Goal: Information Seeking & Learning: Understand process/instructions

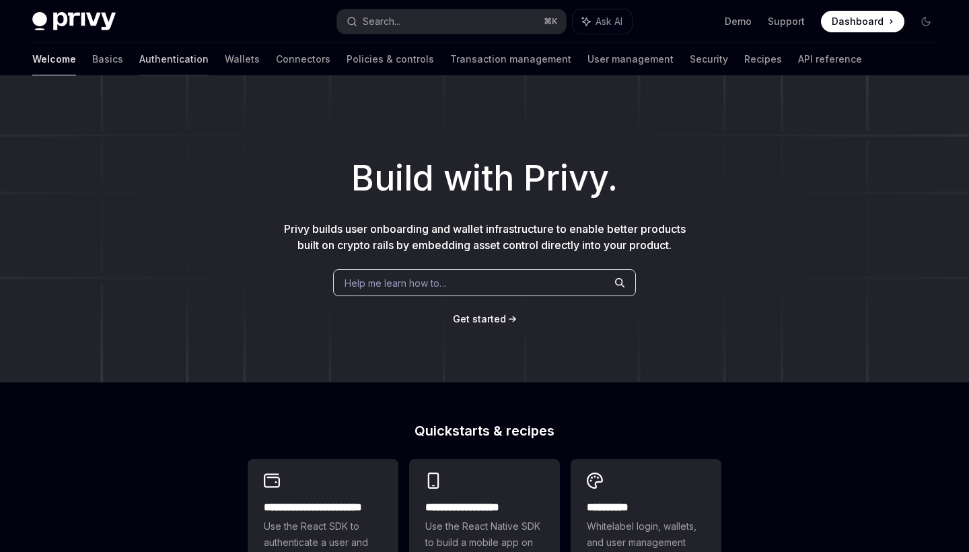
click at [139, 59] on link "Authentication" at bounding box center [173, 59] width 69 height 32
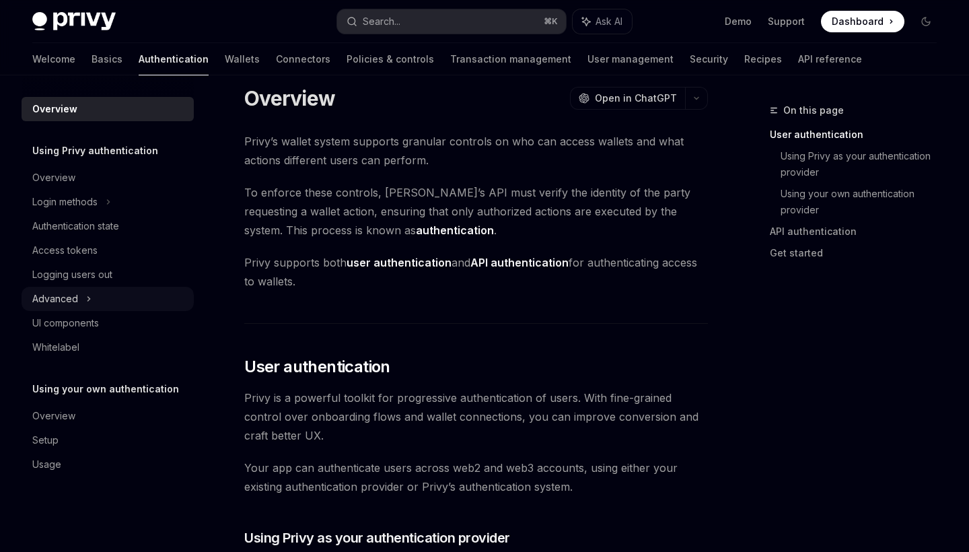
scroll to position [22, 0]
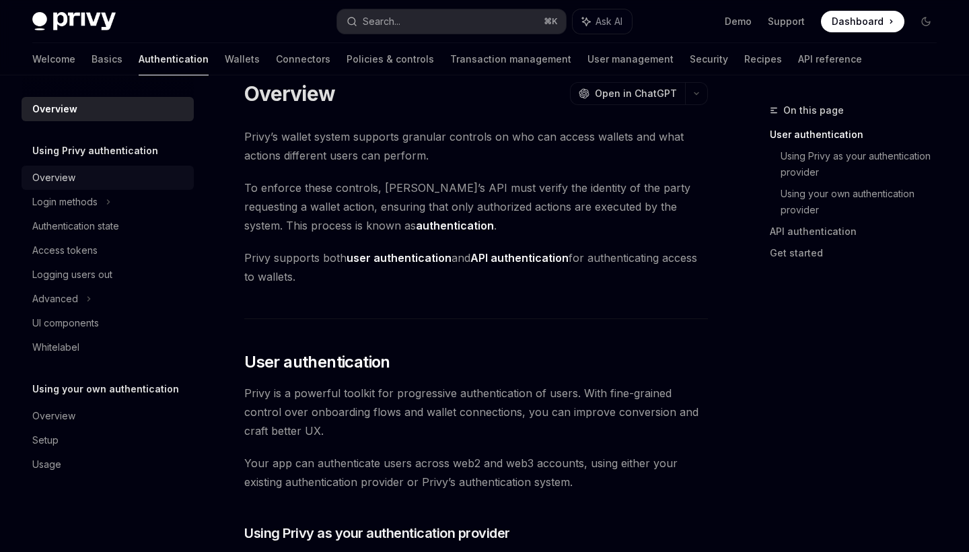
click at [69, 176] on div "Overview" at bounding box center [53, 177] width 43 height 16
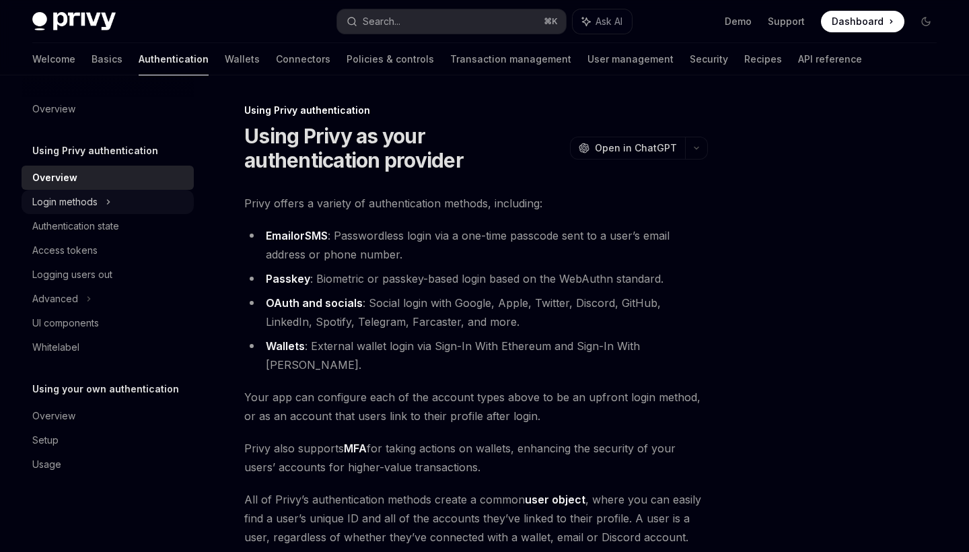
click at [127, 200] on div "Login methods" at bounding box center [108, 202] width 172 height 24
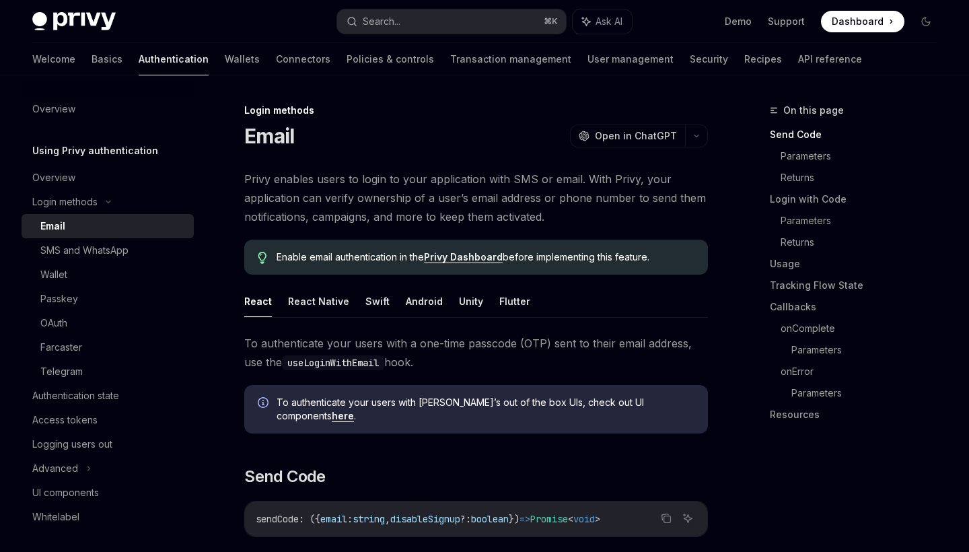
click at [121, 232] on div "Email" at bounding box center [112, 226] width 145 height 16
click at [81, 278] on div "Wallet" at bounding box center [112, 274] width 145 height 16
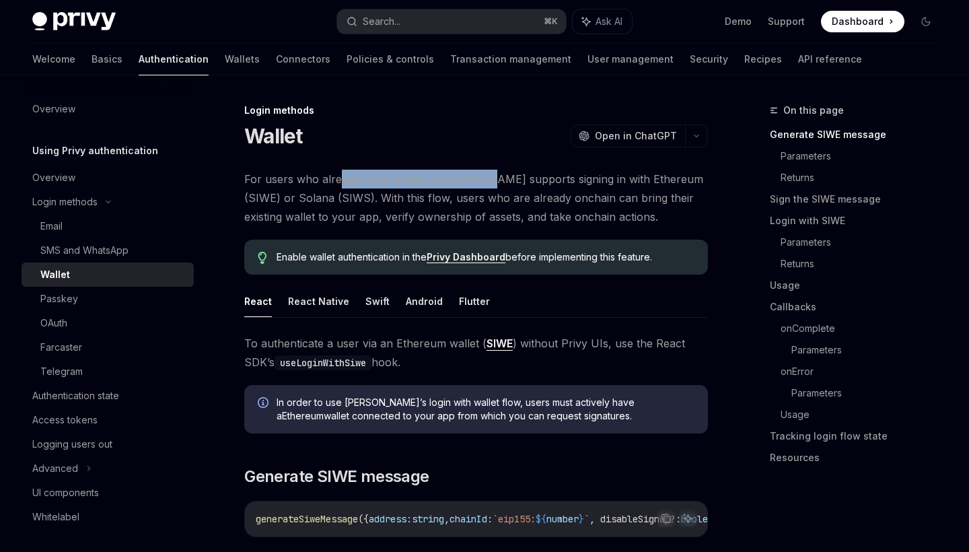
drag, startPoint x: 341, startPoint y: 180, endPoint x: 475, endPoint y: 182, distance: 133.9
click at [475, 182] on span "For users who already have wallets, [PERSON_NAME] supports signing in with Ethe…" at bounding box center [475, 197] width 463 height 56
click at [65, 229] on div "Email" at bounding box center [112, 226] width 145 height 16
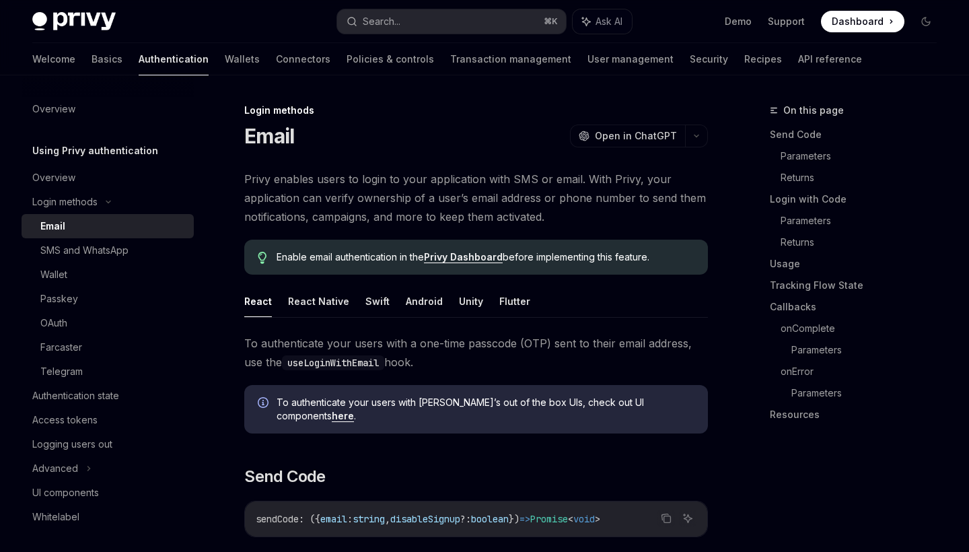
type textarea "*"
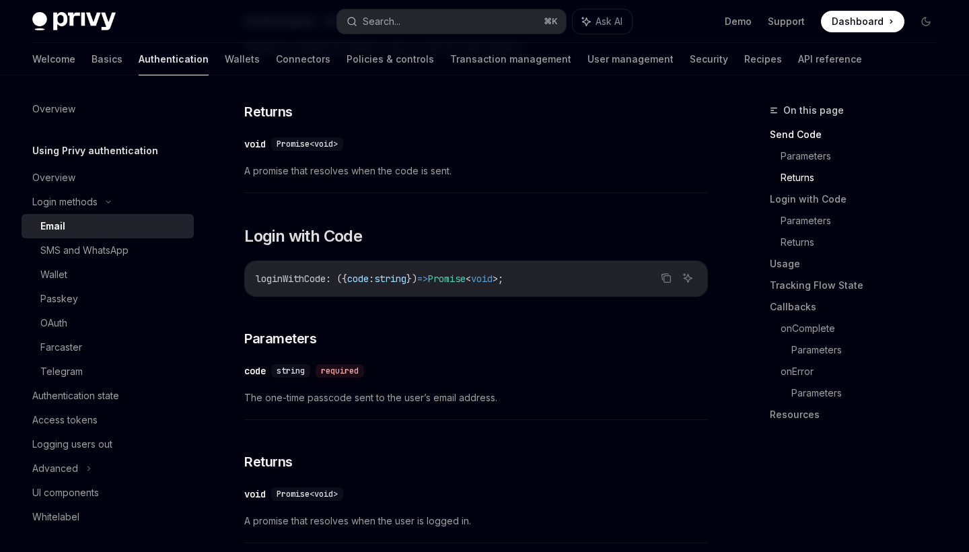
scroll to position [673, 0]
